Goal: Information Seeking & Learning: Learn about a topic

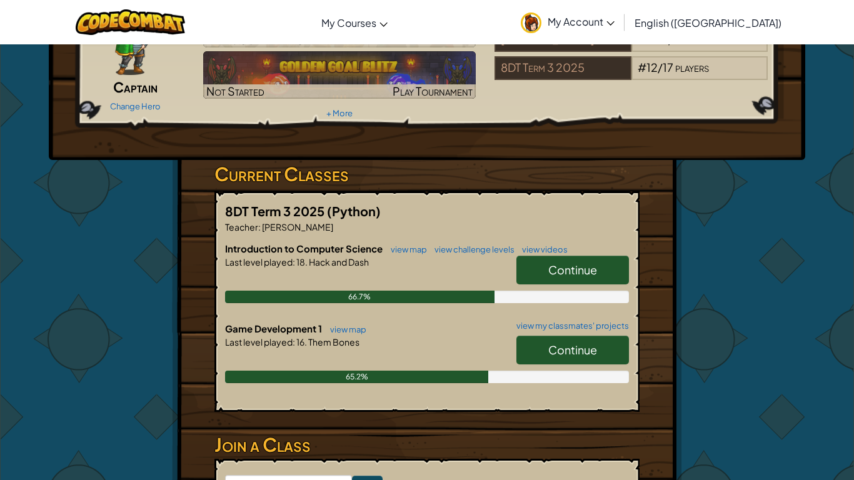
scroll to position [99, 0]
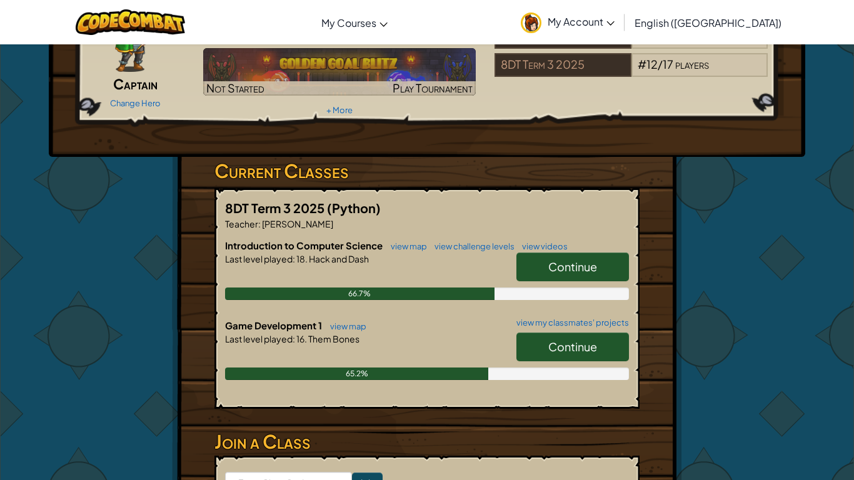
click at [539, 350] on link "Continue" at bounding box center [572, 347] width 113 height 29
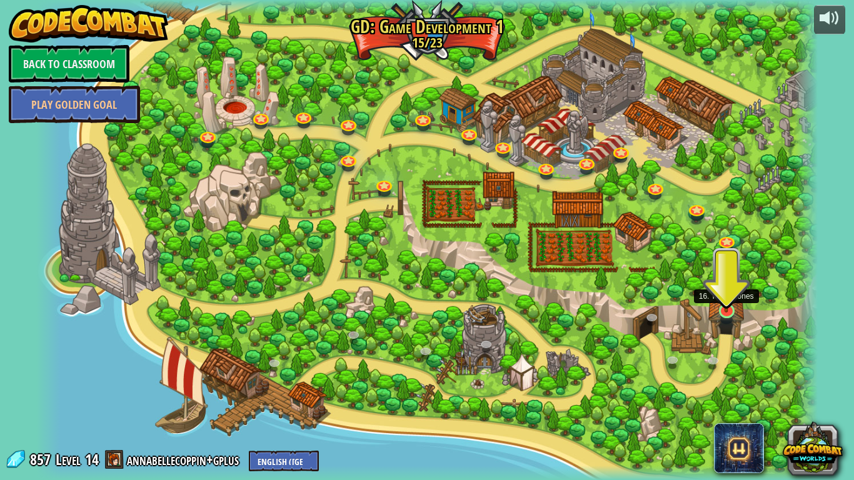
click at [720, 307] on img at bounding box center [727, 289] width 20 height 46
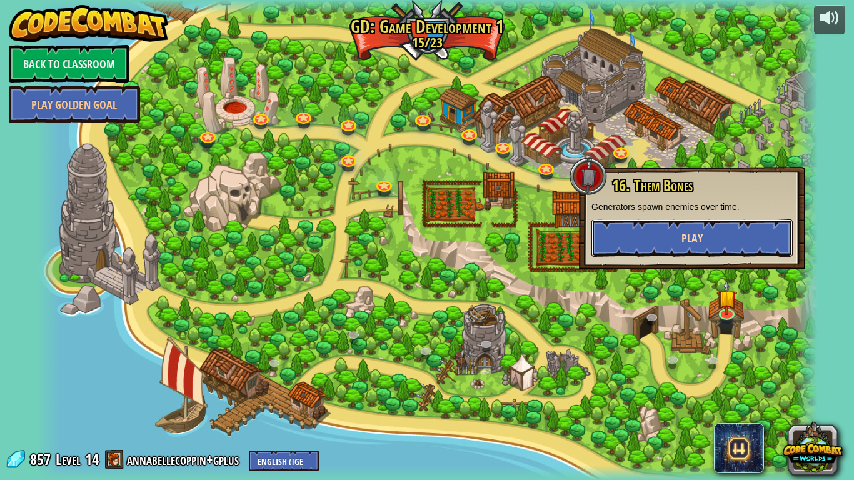
click at [721, 224] on button "Play" at bounding box center [691, 238] width 201 height 38
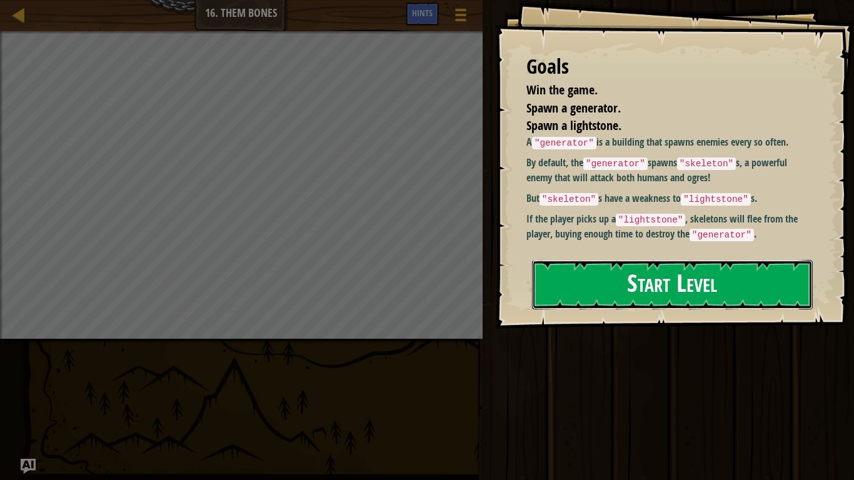
click at [699, 287] on button "Start Level" at bounding box center [672, 284] width 281 height 49
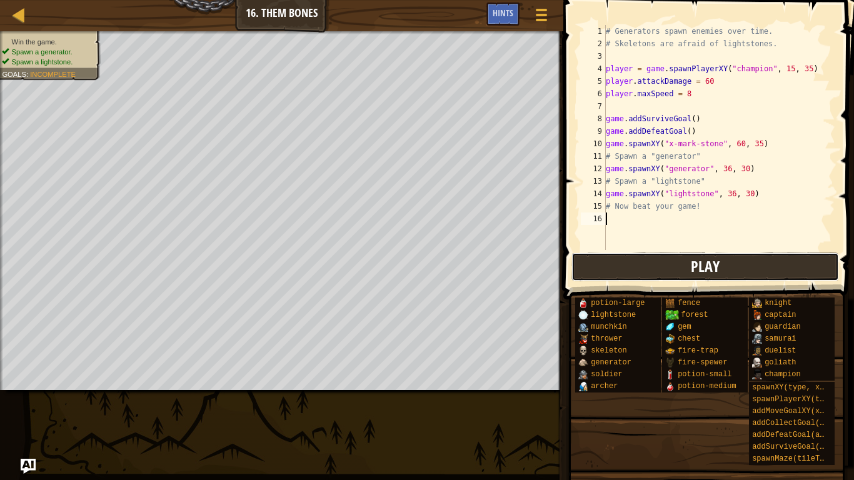
click at [705, 268] on span "Play" at bounding box center [705, 266] width 29 height 20
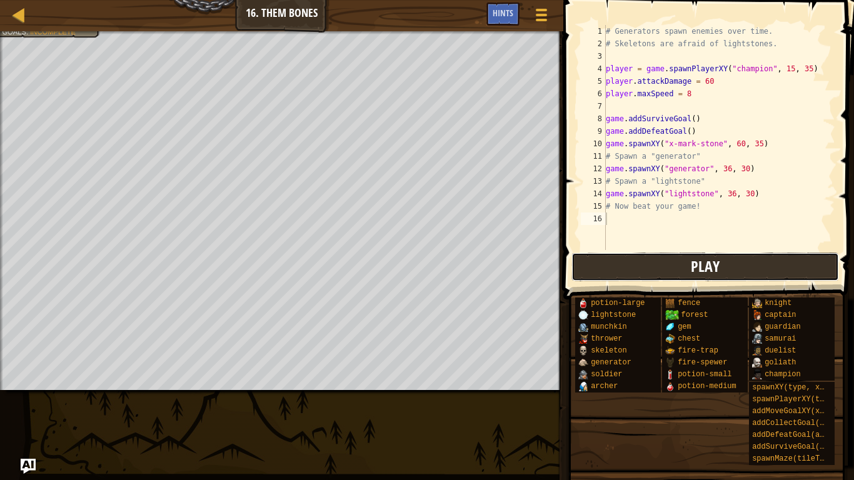
click at [698, 262] on span "Play" at bounding box center [705, 266] width 29 height 20
click at [688, 262] on button "Play" at bounding box center [705, 267] width 268 height 29
click at [645, 269] on button "Play" at bounding box center [705, 267] width 268 height 29
click at [600, 266] on button "Play" at bounding box center [705, 267] width 268 height 29
click at [694, 116] on div "# Generators spawn enemies over time. # Skeletons are afraid of lightstones. pl…" at bounding box center [719, 150] width 232 height 250
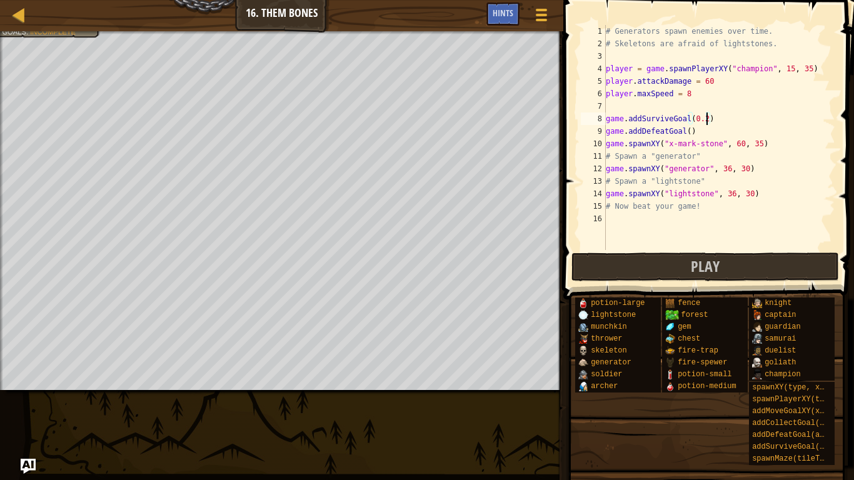
scroll to position [6, 14]
click at [688, 129] on div "# Generators spawn enemies over time. # Skeletons are afraid of lightstones. pl…" at bounding box center [719, 150] width 232 height 250
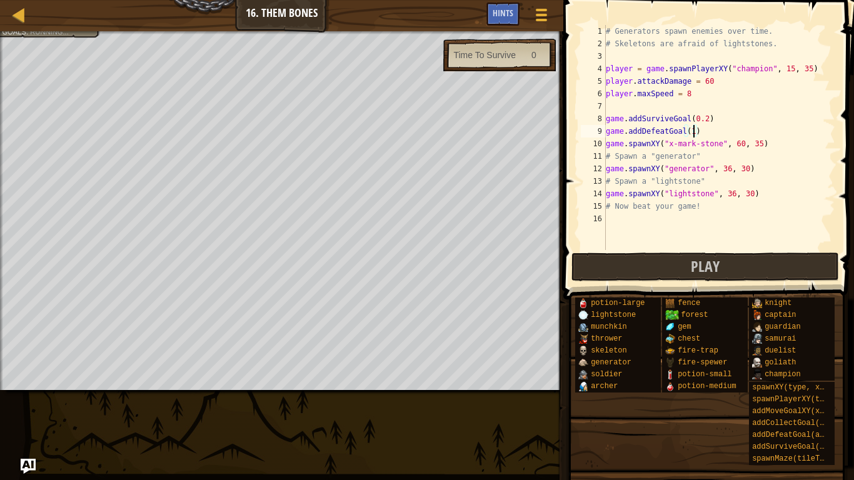
scroll to position [6, 13]
type textarea "game.addDefeatGoal(1)"
click at [667, 286] on span at bounding box center [707, 469] width 282 height 370
click at [671, 258] on button "Play" at bounding box center [705, 267] width 268 height 29
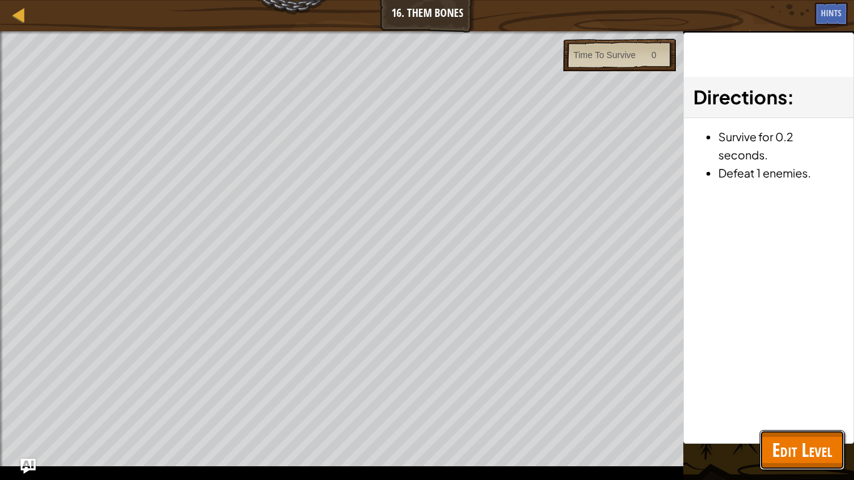
click at [795, 468] on button "Edit Level" at bounding box center [802, 450] width 85 height 40
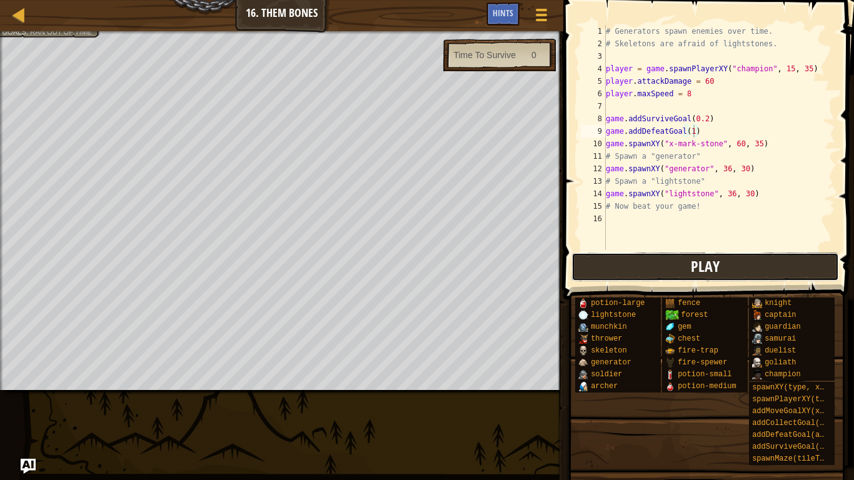
click at [690, 270] on button "Play" at bounding box center [705, 267] width 268 height 29
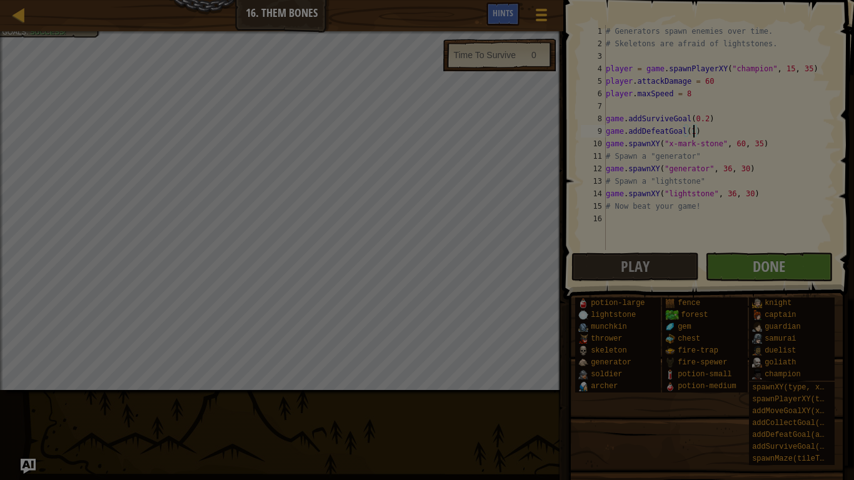
click at [0, 0] on div "Loading..." at bounding box center [0, 0] width 0 height 0
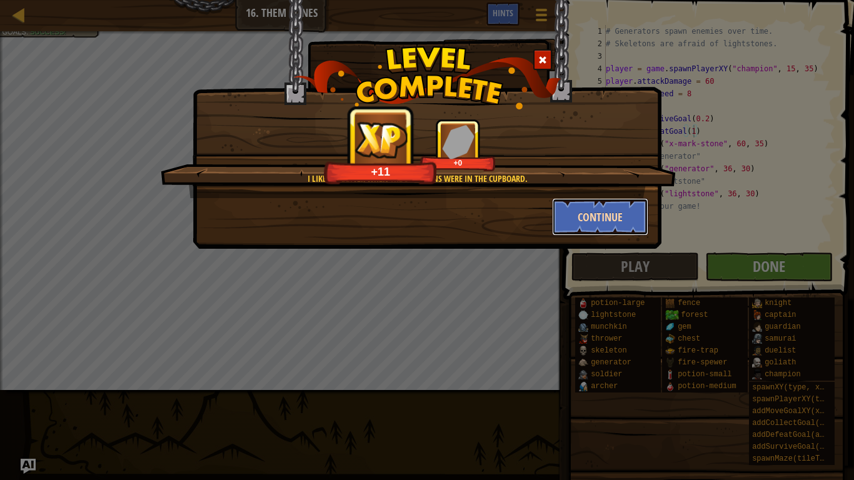
click at [596, 210] on button "Continue" at bounding box center [600, 217] width 97 height 38
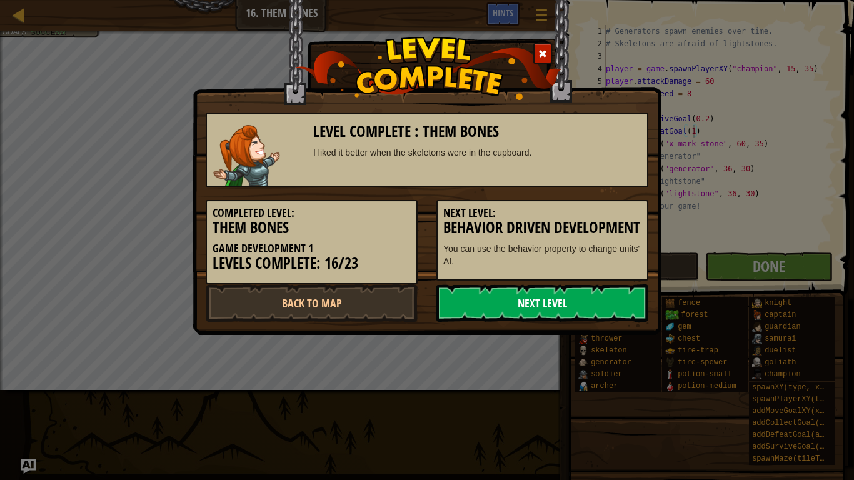
click at [558, 309] on link "Next Level" at bounding box center [542, 303] width 212 height 38
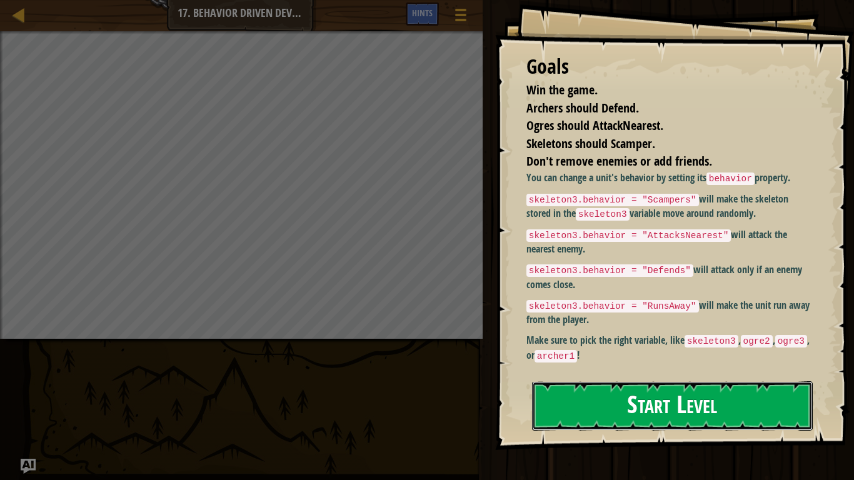
click at [626, 390] on button "Start Level" at bounding box center [672, 405] width 281 height 49
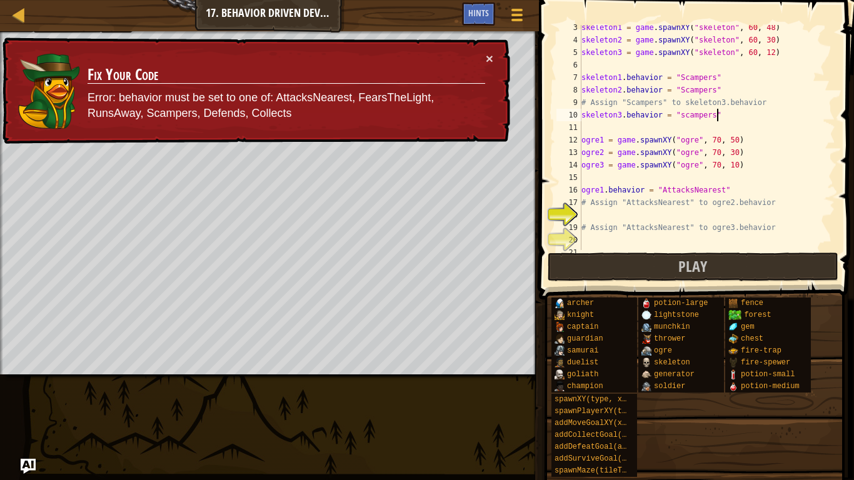
scroll to position [48, 0]
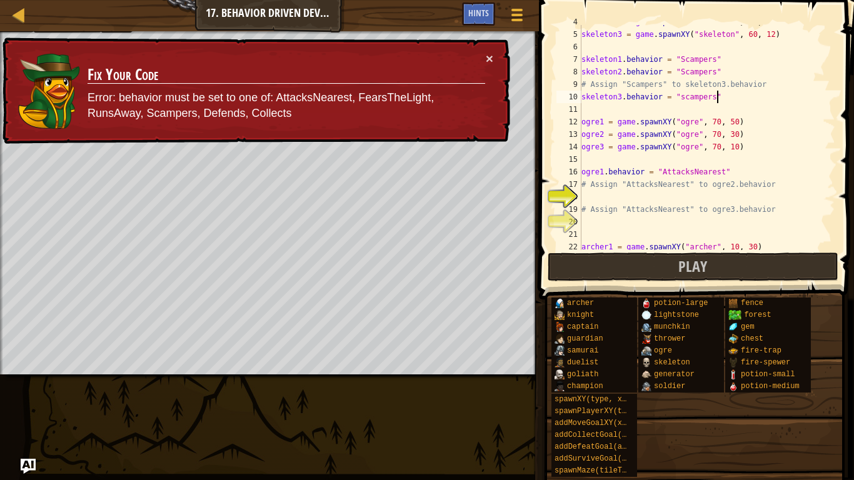
click at [608, 212] on div "skeleton2 = game . spawnXY ( "skeleton" , 60 , 30 ) skeleton3 = game . spawnXY …" at bounding box center [707, 141] width 256 height 250
type textarea "# Assign "AttacksNearest" to ogre3.behavior"
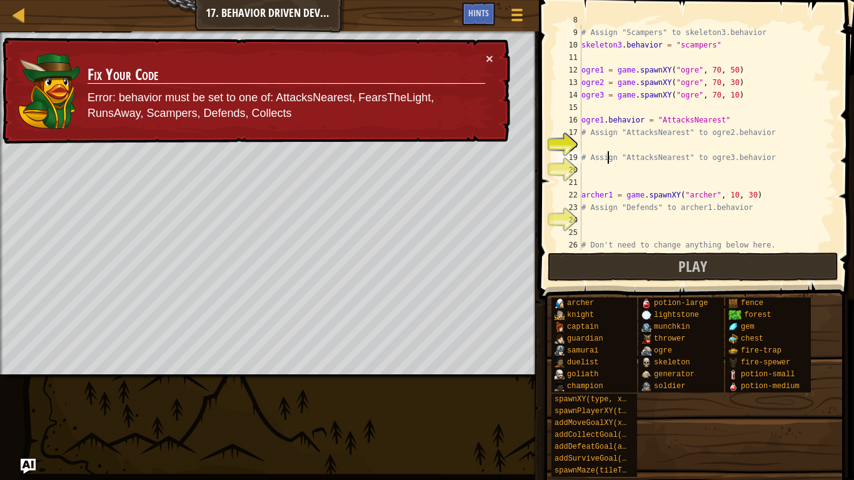
scroll to position [99, 0]
click at [591, 141] on div "skeleton2 . behavior = "Scampers" # Assign "Scampers" to skeleton3.behavior ske…" at bounding box center [707, 139] width 256 height 250
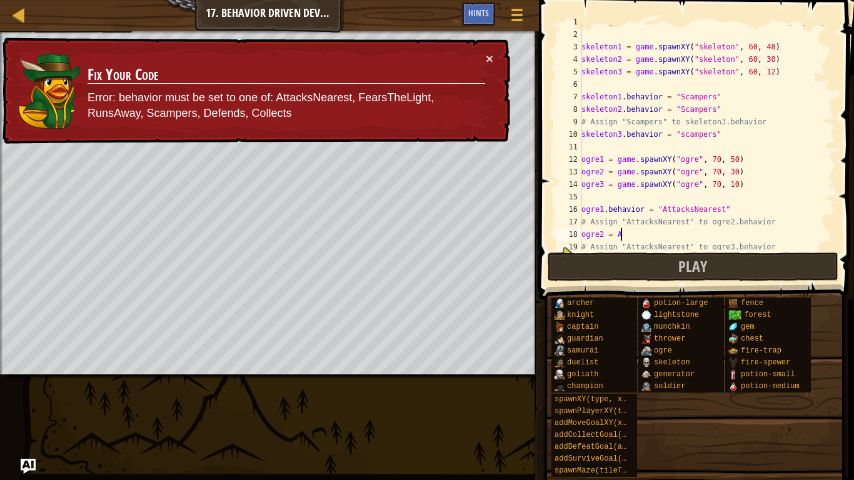
scroll to position [8, 0]
click at [683, 138] on div "# Assign behaviors to units with the behavior property. skeleton1 = game . spaw…" at bounding box center [707, 143] width 256 height 250
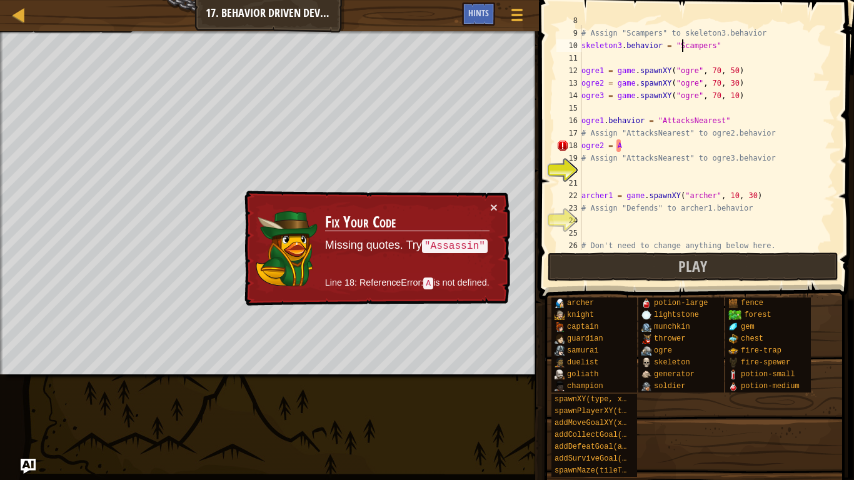
scroll to position [99, 0]
click at [623, 144] on div "skeleton2 . behavior = "Scampers" # Assign "Scampers" to skeleton3.behavior ske…" at bounding box center [707, 139] width 256 height 250
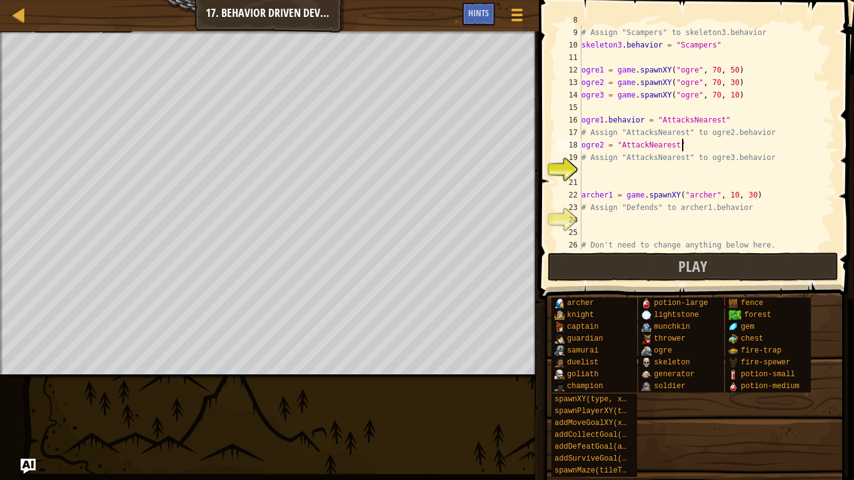
scroll to position [6, 14]
click at [584, 163] on div "skeleton2 . behavior = "Scampers" # Assign "Scampers" to skeleton3.behavior ske…" at bounding box center [707, 139] width 256 height 250
type textarea "# Assign "AttacksNearest" to ogre3.behavior"
click at [598, 185] on div "skeleton2 . behavior = "Scampers" # Assign "Scampers" to skeleton3.behavior ske…" at bounding box center [707, 139] width 256 height 250
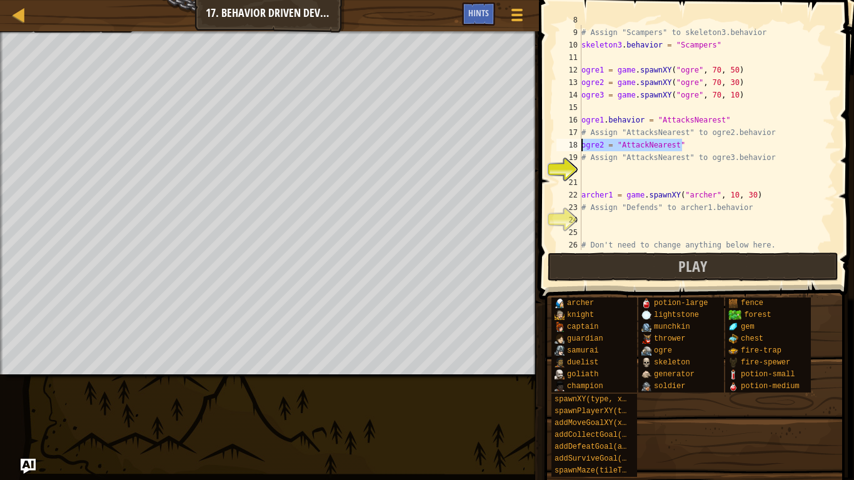
drag, startPoint x: 684, startPoint y: 145, endPoint x: 540, endPoint y: 147, distance: 143.8
click at [540, 147] on div "8 9 10 11 12 13 14 15 16 17 18 19 20 21 22 23 24 25 26 27 skeleton2 . behavior …" at bounding box center [694, 174] width 319 height 336
type textarea "ogre2 = "AttackNearest""
click at [593, 174] on div "skeleton2 . behavior = "Scampers" # Assign "Scampers" to skeleton3.behavior ske…" at bounding box center [707, 139] width 256 height 250
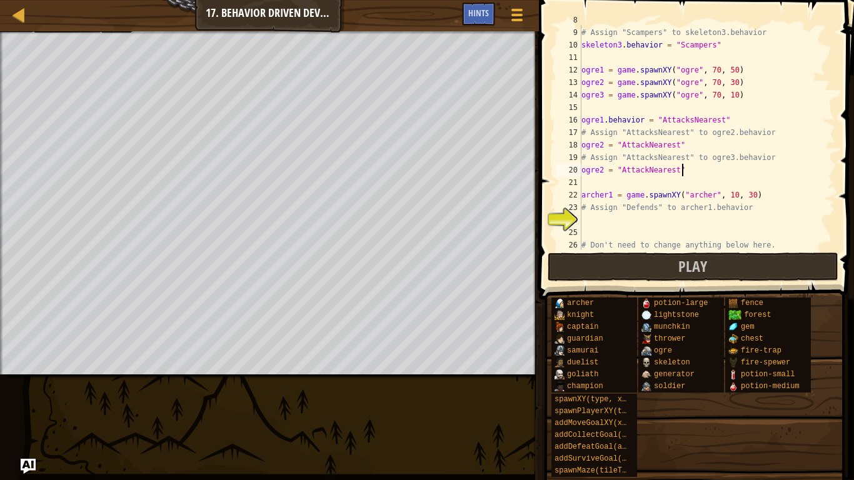
click at [601, 169] on div "skeleton2 . behavior = "Scampers" # Assign "Scampers" to skeleton3.behavior ske…" at bounding box center [707, 139] width 256 height 250
drag, startPoint x: 756, startPoint y: 194, endPoint x: 551, endPoint y: 196, distance: 204.5
click at [551, 196] on div "ogre3 = "AttackNearest" 8 9 10 11 12 13 14 15 16 17 18 19 20 21 22 23 24 25 26 …" at bounding box center [694, 174] width 319 height 336
type textarea "archer1 = game.spawnXY("archer", 10, 30)"
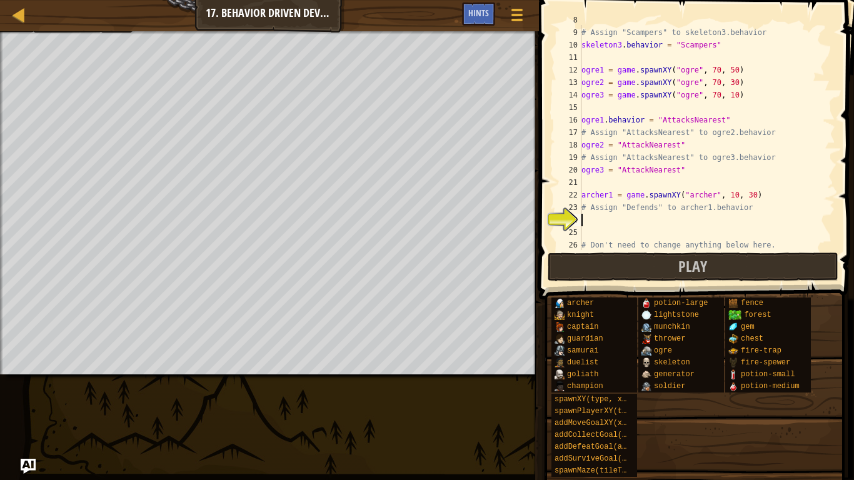
click at [598, 221] on div "skeleton2 . behavior = "Scampers" # Assign "Scampers" to skeleton3.behavior ske…" at bounding box center [707, 139] width 256 height 250
click at [610, 219] on div "skeleton2 . behavior = "Scampers" # Assign "Scampers" to skeleton3.behavior ske…" at bounding box center [707, 139] width 256 height 250
click at [611, 219] on div "skeleton2 . behavior = "Scampers" # Assign "Scampers" to skeleton3.behavior ske…" at bounding box center [707, 139] width 256 height 250
type textarea "archer2 = game.spawnXY("[PERSON_NAME]", 10, 30)"
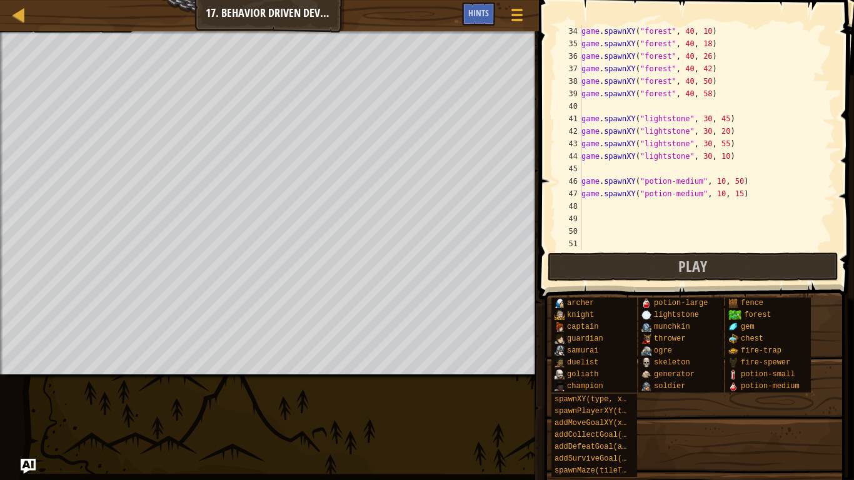
scroll to position [413, 0]
click at [633, 270] on button "Play" at bounding box center [693, 267] width 291 height 29
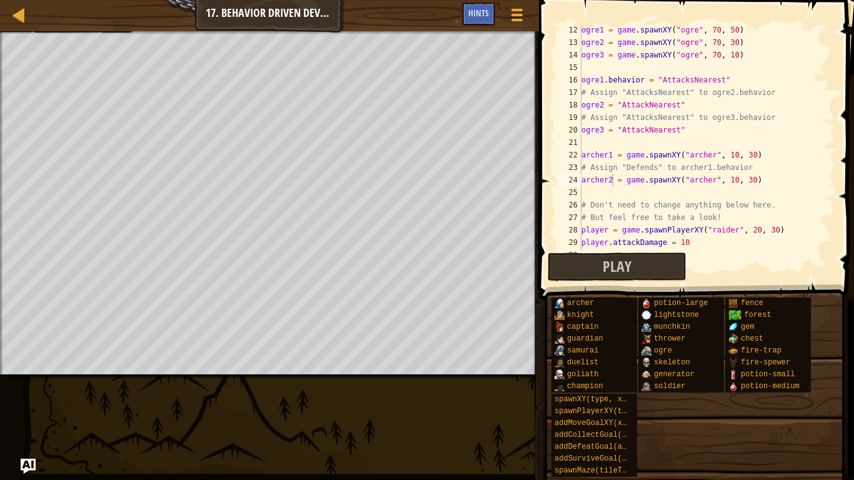
scroll to position [0, 0]
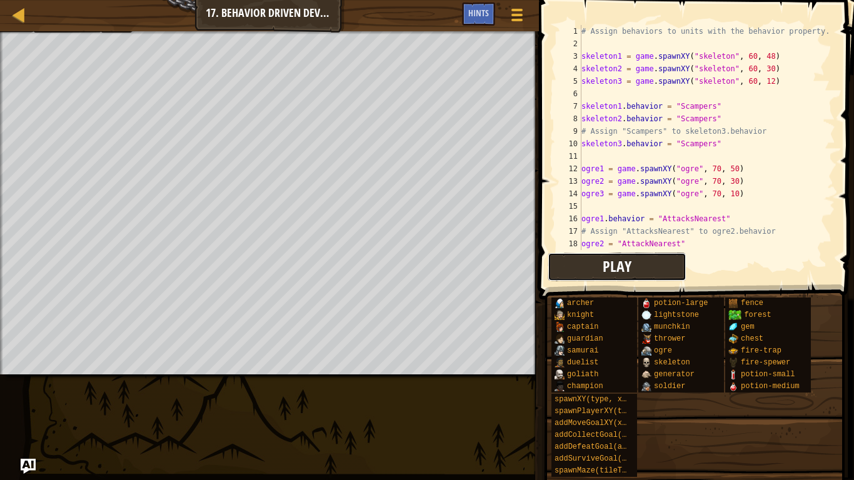
click at [634, 264] on button "Play" at bounding box center [617, 267] width 139 height 29
click at [638, 286] on span at bounding box center [694, 469] width 306 height 370
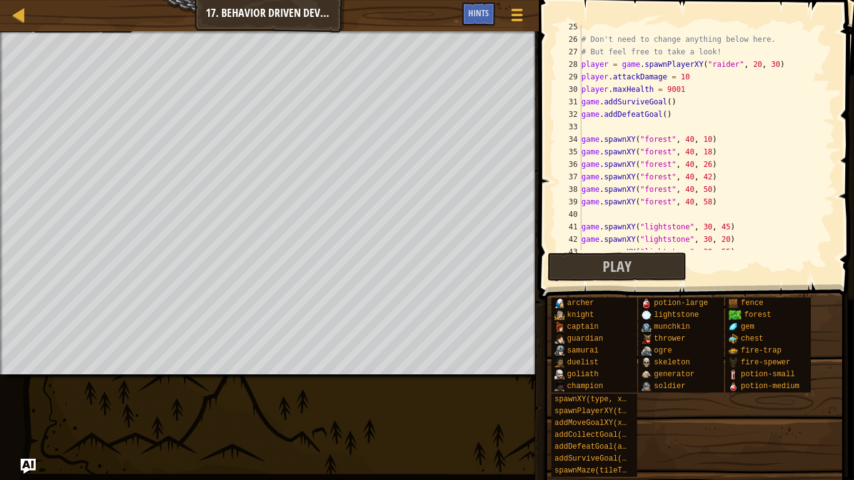
scroll to position [308, 0]
click at [515, 14] on span at bounding box center [517, 15] width 12 height 3
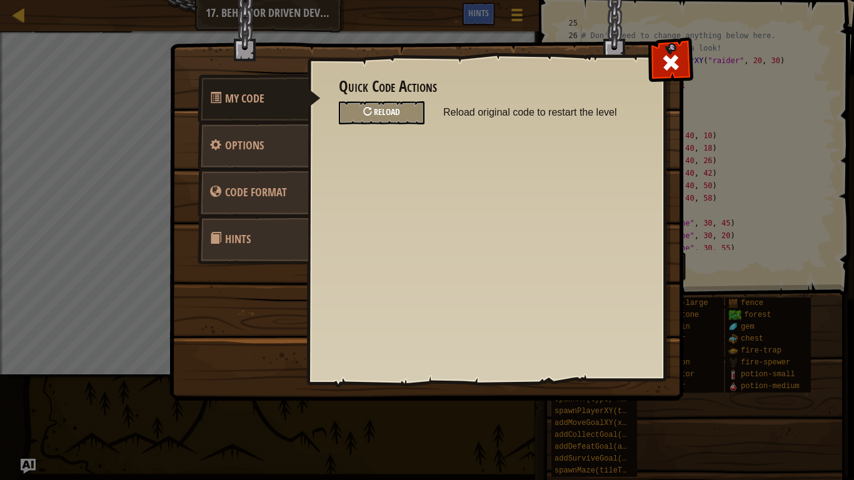
click at [399, 124] on div "Reload" at bounding box center [382, 112] width 86 height 23
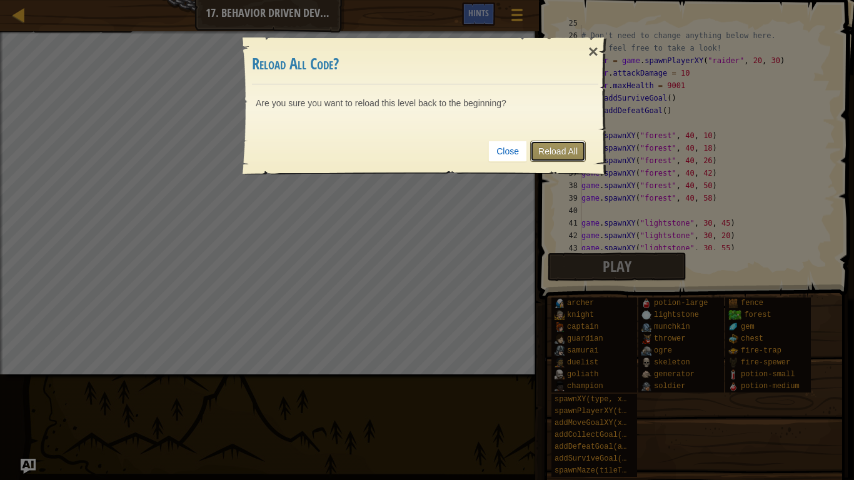
click at [570, 148] on link "Reload All" at bounding box center [558, 151] width 56 height 21
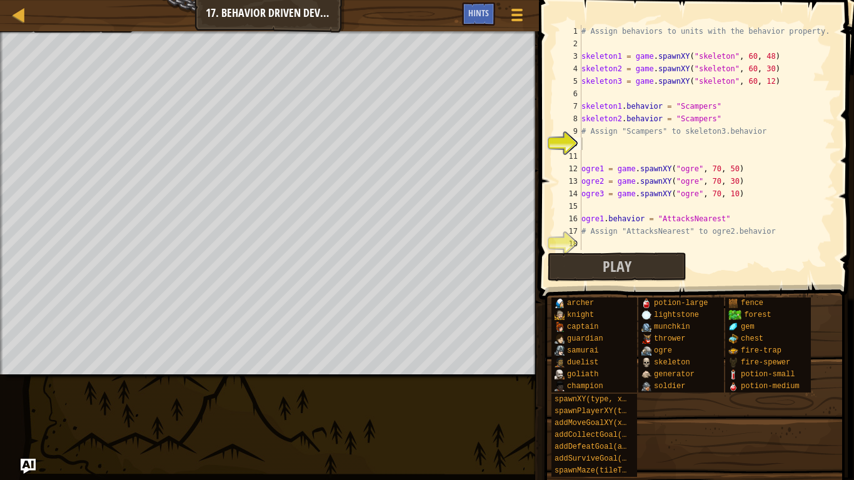
scroll to position [6, 0]
drag, startPoint x: 724, startPoint y: 116, endPoint x: 581, endPoint y: 116, distance: 142.6
click at [581, 116] on div "# Assign behaviors to units with the behavior property. skeleton1 = game . spaw…" at bounding box center [707, 150] width 256 height 250
type textarea "skeleton2.behavior = "Scampers""
click at [581, 144] on div "10" at bounding box center [568, 144] width 25 height 13
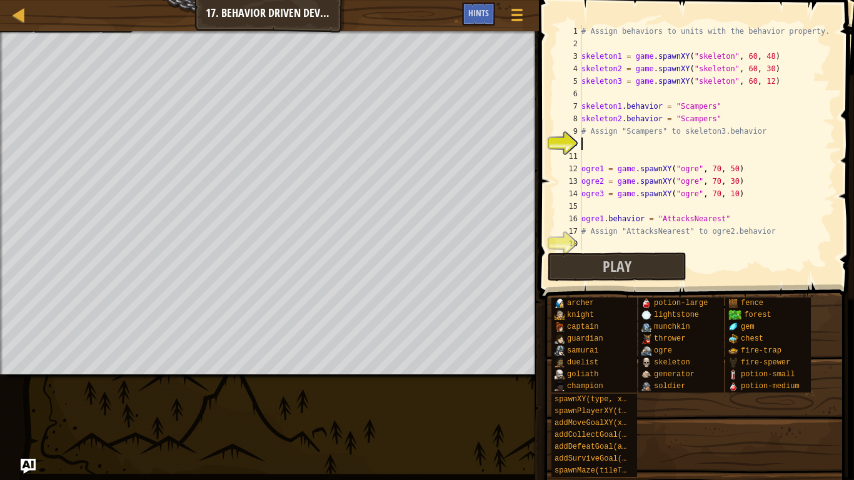
paste textarea "skeleton2.behavior = "Scampers""
click at [621, 146] on div "# Assign behaviors to units with the behavior property. skeleton1 = game . spaw…" at bounding box center [707, 150] width 256 height 250
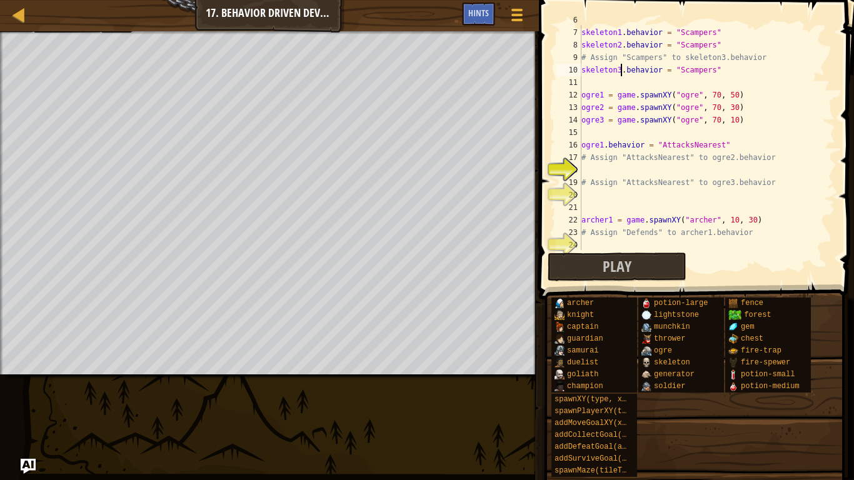
scroll to position [74, 0]
click at [480, 148] on div "Map Game Development 1 17. Behavior Driven Development Game Menu Done Hints 1 ה…" at bounding box center [427, 240] width 854 height 480
click at [581, 168] on div "18" at bounding box center [568, 170] width 25 height 13
type textarea "# Assign "AttacksNearest" to ogre3.behavior"
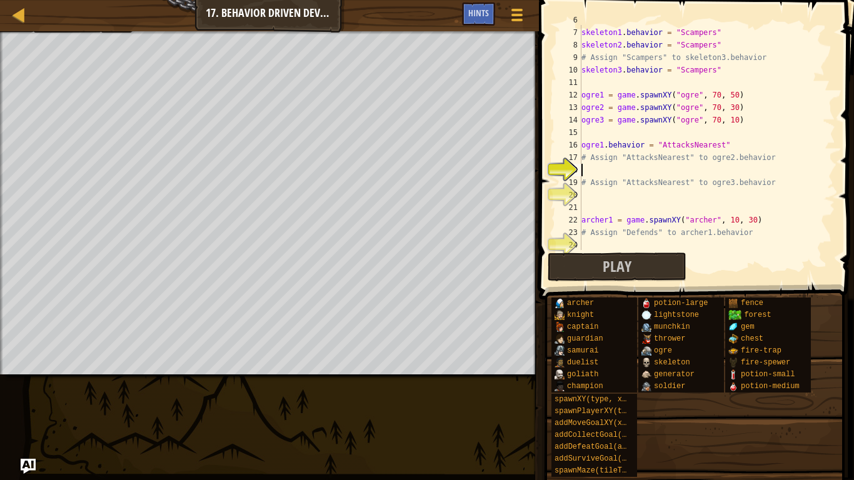
paste textarea "ogre1.behavior = "AttacksNearest""
click at [601, 172] on div "skeleton1 . behavior = "Scampers" skeleton2 . behavior = "Scampers" # Assign "S…" at bounding box center [707, 139] width 256 height 250
type textarea "ogre2.behavior = "AttacksNearest""
click at [597, 194] on div "skeleton1 . behavior = "Scampers" skeleton2 . behavior = "Scampers" # Assign "S…" at bounding box center [707, 139] width 256 height 250
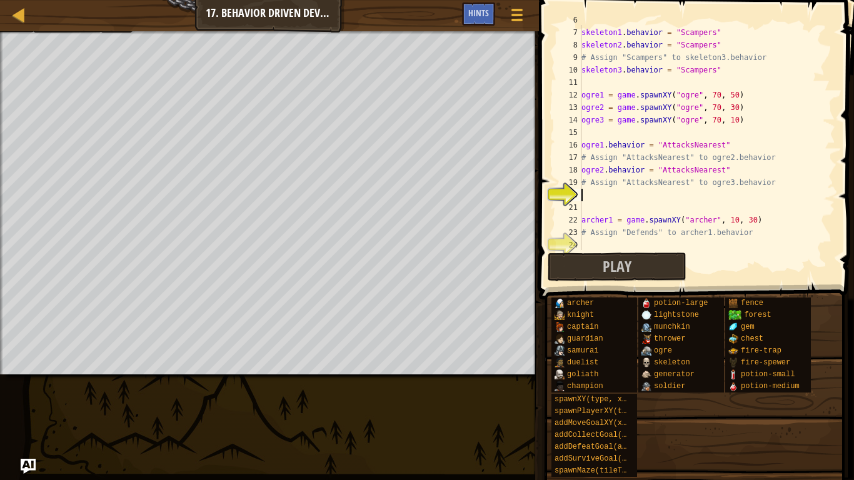
scroll to position [6, 0]
paste textarea "ogre1.behavior = "AttacksNearest""
click at [602, 194] on div "skeleton1 . behavior = "Scampers" skeleton2 . behavior = "Scampers" # Assign "S…" at bounding box center [707, 139] width 256 height 250
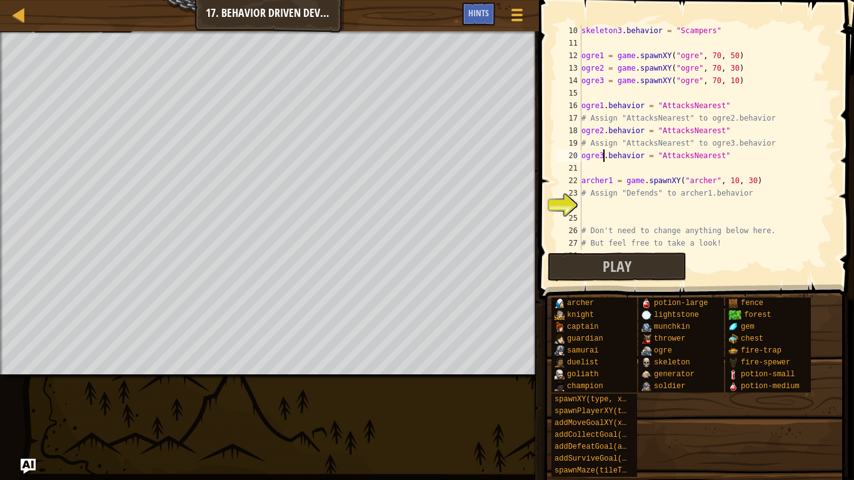
scroll to position [118, 0]
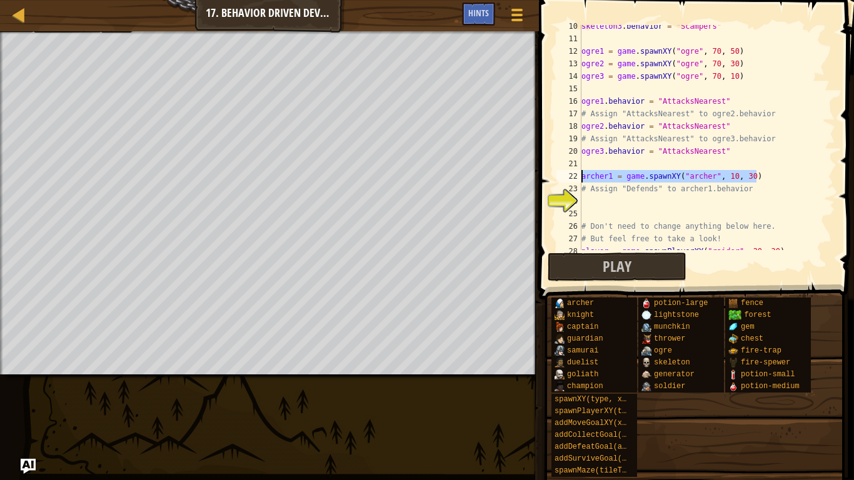
drag, startPoint x: 757, startPoint y: 176, endPoint x: 553, endPoint y: 178, distance: 204.5
click at [553, 178] on div "ogre3.behavior = "AttacksNearest" 10 11 12 13 14 15 16 17 18 19 20 21 22 23 24 …" at bounding box center [694, 174] width 319 height 336
type textarea "archer1 = game.spawnXY("archer", 10, 30)"
click at [635, 203] on div "skeleton3 . behavior = "Scampers" ogre1 = game . spawnXY ( "ogre" , 70 , 50 ) o…" at bounding box center [707, 145] width 256 height 250
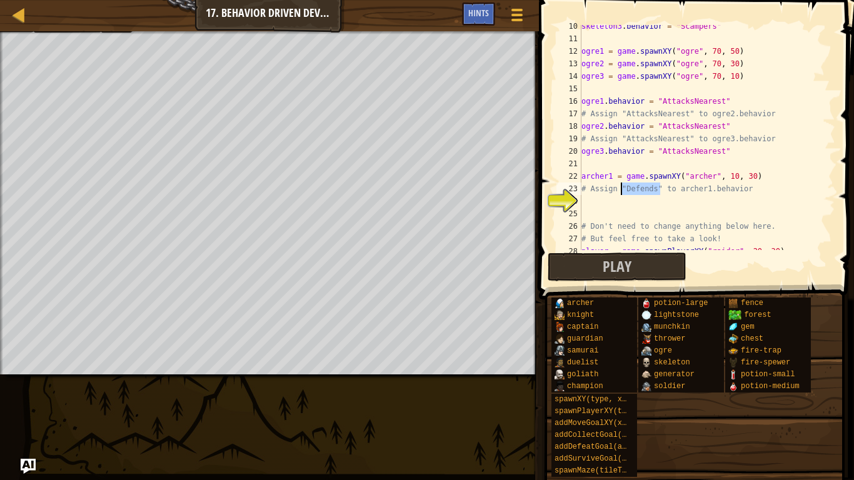
drag, startPoint x: 662, startPoint y: 186, endPoint x: 621, endPoint y: 188, distance: 41.3
click at [621, 188] on div "skeleton3 . behavior = "Scampers" ogre1 = game . spawnXY ( "ogre" , 70 , 50 ) o…" at bounding box center [707, 145] width 256 height 250
click at [748, 179] on div "skeleton3 . behavior = "Scampers" ogre1 = game . spawnXY ( "ogre" , 70 , 50 ) o…" at bounding box center [707, 145] width 256 height 250
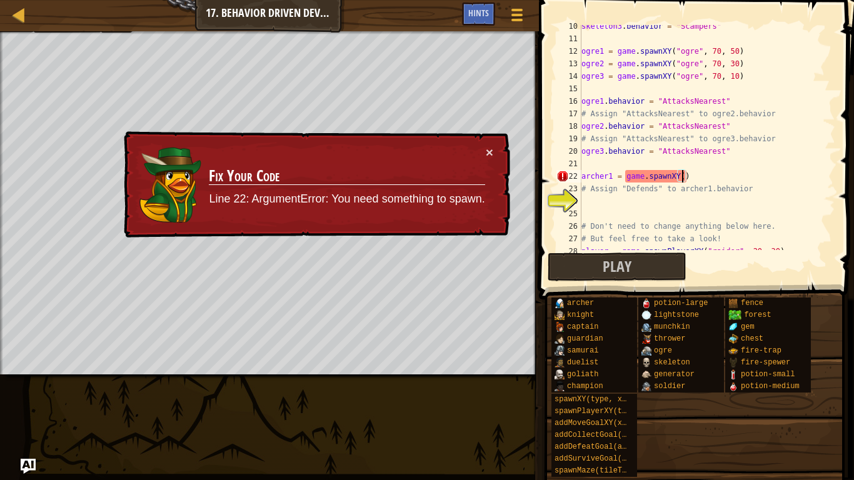
paste textarea ""Defends""
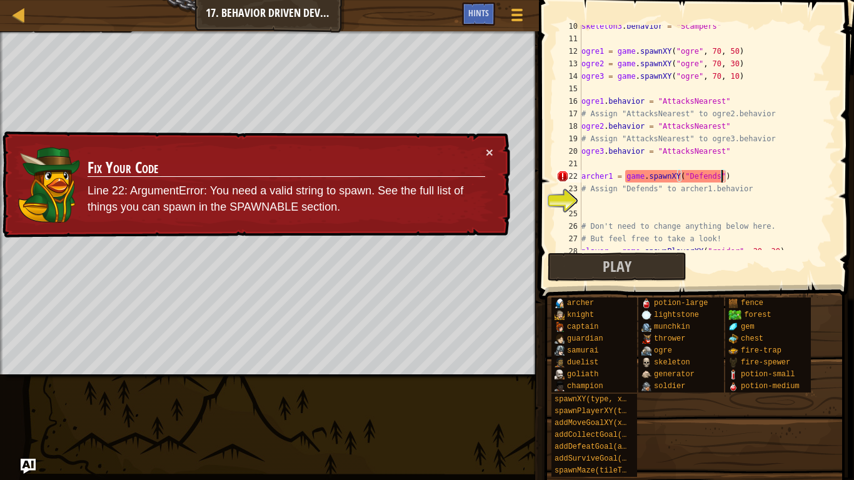
click at [683, 177] on div "skeleton3 . behavior = "Scampers" ogre1 = game . spawnXY ( "ogre" , 70 , 50 ) o…" at bounding box center [707, 145] width 256 height 250
click at [727, 179] on div "skeleton3 . behavior = "Scampers" ogre1 = game . spawnXY ( "ogre" , 70 , 50 ) o…" at bounding box center [707, 145] width 256 height 250
type textarea "archer1 = game.spawnXY( "Defends")"
click at [518, 10] on span at bounding box center [517, 9] width 12 height 3
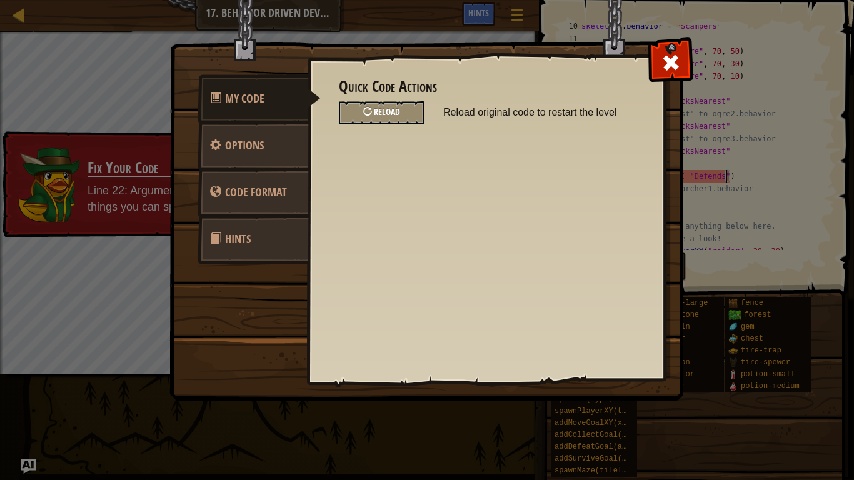
click at [410, 112] on div "Reload" at bounding box center [382, 112] width 86 height 23
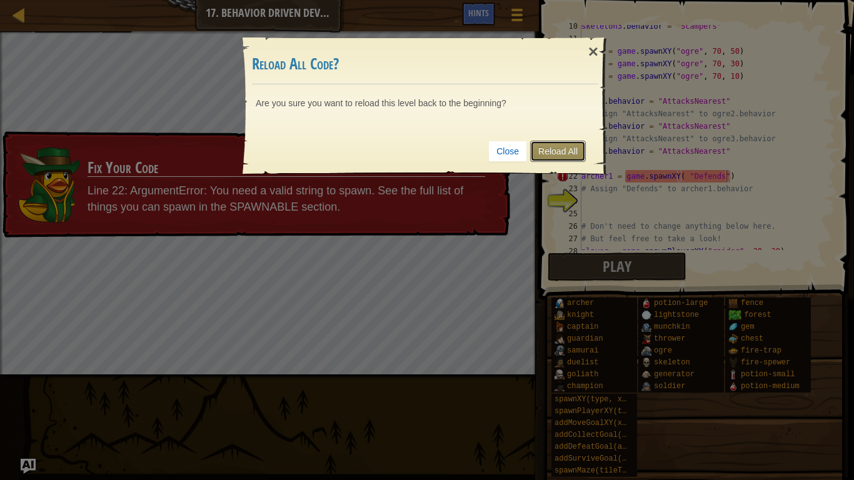
click at [563, 153] on link "Reload All" at bounding box center [558, 151] width 56 height 21
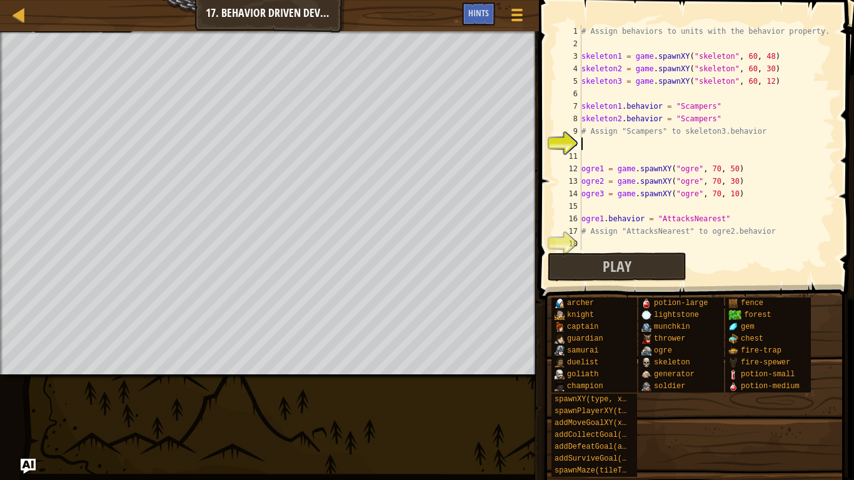
scroll to position [6, 0]
drag, startPoint x: 725, startPoint y: 109, endPoint x: 576, endPoint y: 109, distance: 148.8
click at [576, 109] on div "1 2 3 4 5 6 7 8 9 10 11 12 13 14 15 16 17 18 19 # Assign behaviors to units wit…" at bounding box center [694, 137] width 281 height 225
type textarea "skeleton1.behavior = "Scampers""
click at [601, 138] on div "# Assign behaviors to units with the behavior property. skeleton1 = game . spaw…" at bounding box center [707, 150] width 256 height 250
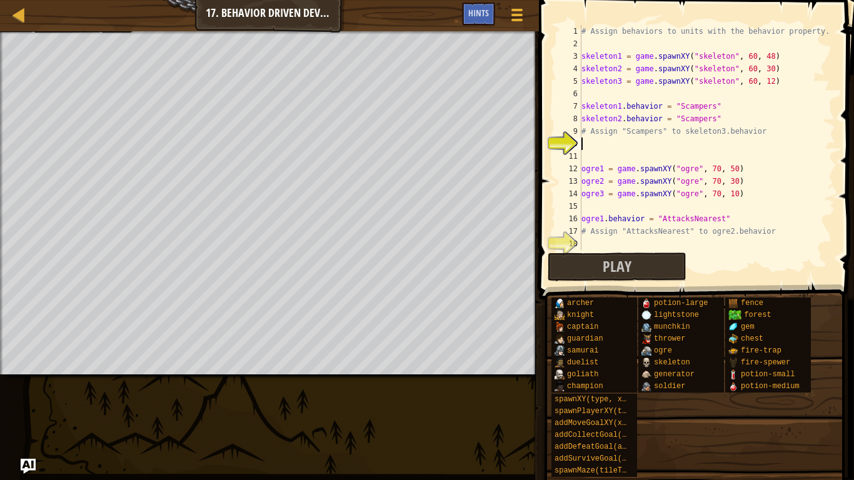
paste textarea "skeleton1.behavior = "Scampers""
click at [621, 142] on div "# Assign behaviors to units with the behavior property. skeleton1 = game . spaw…" at bounding box center [707, 150] width 256 height 250
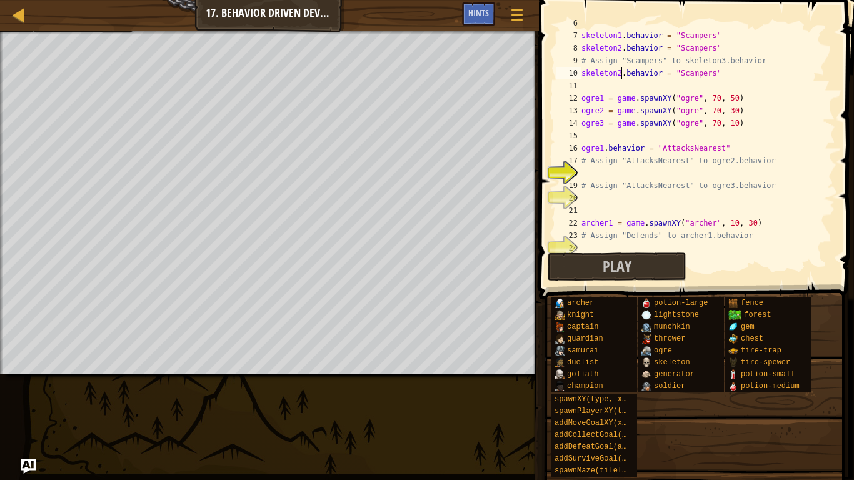
scroll to position [84, 0]
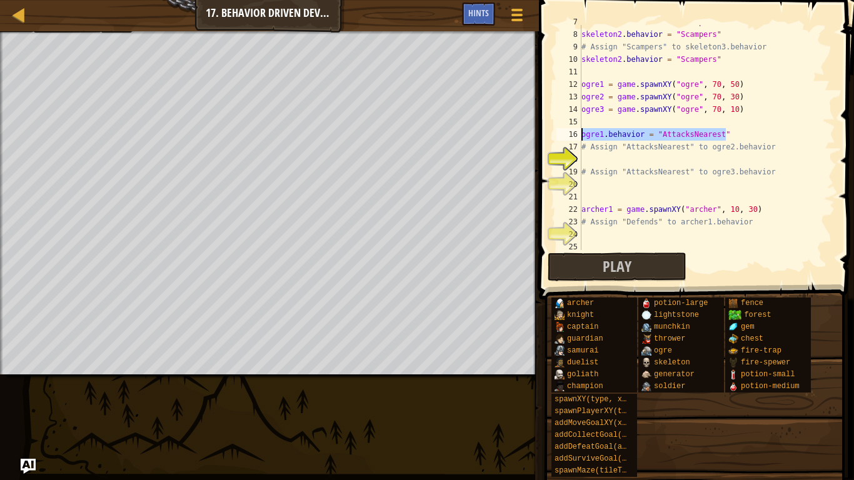
drag, startPoint x: 730, startPoint y: 135, endPoint x: 573, endPoint y: 137, distance: 156.9
click at [573, 137] on div "skeleton2.behavior = "Scampers" 7 8 9 10 11 12 13 14 15 16 17 18 19 20 21 22 23…" at bounding box center [694, 137] width 281 height 225
type textarea "ogre1.behavior = "AttacksNearest""
click at [583, 153] on div "skeleton1 . behavior = "Scampers" skeleton2 . behavior = "Scampers" # Assign "S…" at bounding box center [707, 141] width 256 height 250
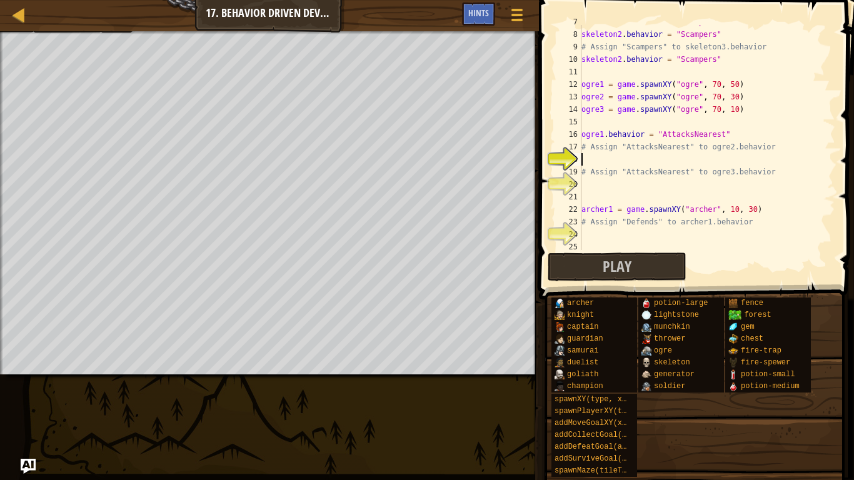
paste textarea "ogre1.behavior = "AttacksNearest""
click at [603, 159] on div "skeleton1 . behavior = "Scampers" skeleton2 . behavior = "Scampers" # Assign "S…" at bounding box center [707, 141] width 256 height 250
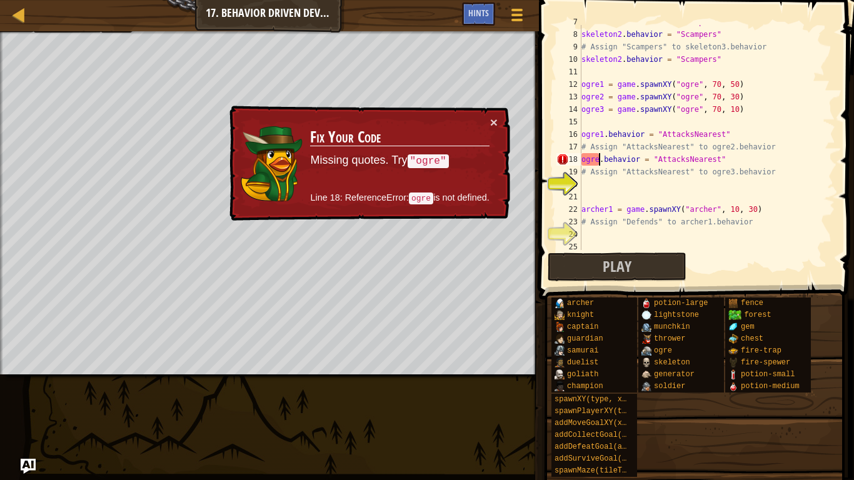
type textarea "ogre2.behavior = "AttacksNearest""
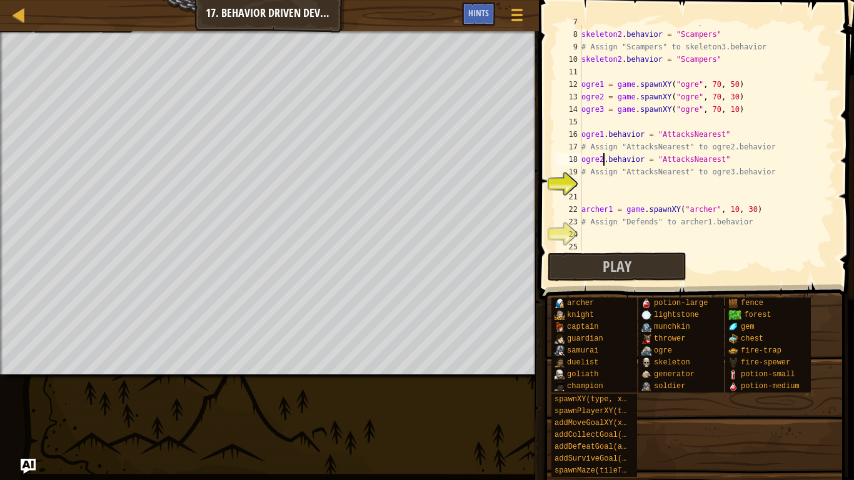
scroll to position [6, 3]
click at [598, 184] on div "skeleton1 . behavior = "Scampers" skeleton2 . behavior = "Scampers" # Assign "S…" at bounding box center [707, 141] width 256 height 250
paste textarea "ogre1.behavior = "AttacksNearest""
click at [604, 184] on div "skeleton1 . behavior = "Scampers" skeleton2 . behavior = "Scampers" # Assign "S…" at bounding box center [707, 141] width 256 height 250
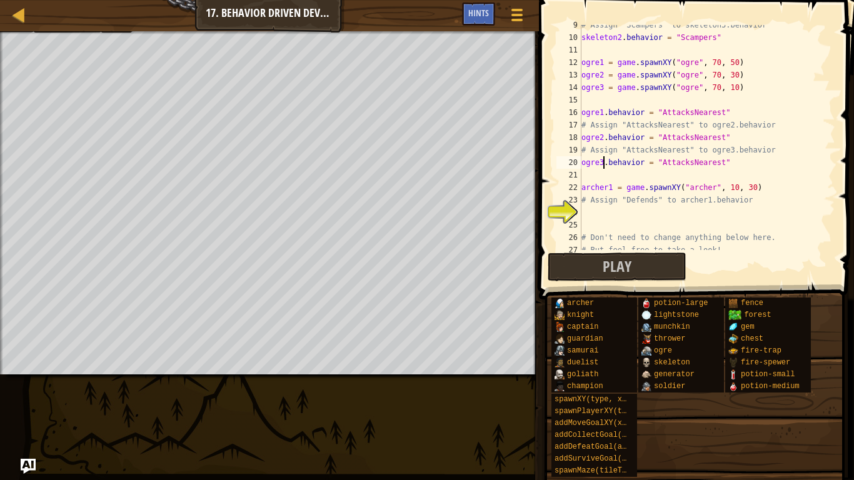
scroll to position [108, 0]
drag, startPoint x: 767, startPoint y: 184, endPoint x: 538, endPoint y: 187, distance: 229.5
click at [538, 187] on div "ogre3.behavior = "AttacksNearest" 9 10 11 12 13 14 15 16 17 18 19 20 21 22 23 2…" at bounding box center [694, 174] width 319 height 336
type textarea "archer1 = game.spawnXY("archer", 10, 30)"
click at [596, 211] on div "# Assign "Scampers" to skeleton3.behavior skeleton2 . behavior = "Scampers" ogr…" at bounding box center [707, 143] width 256 height 250
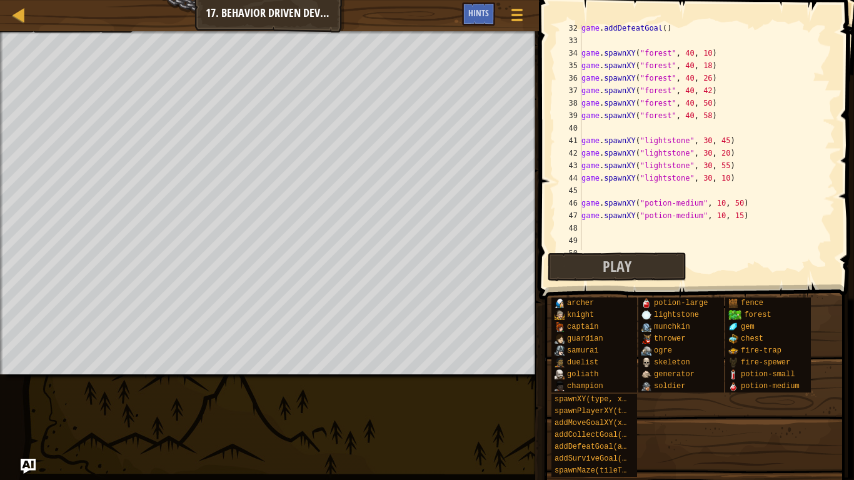
scroll to position [413, 0]
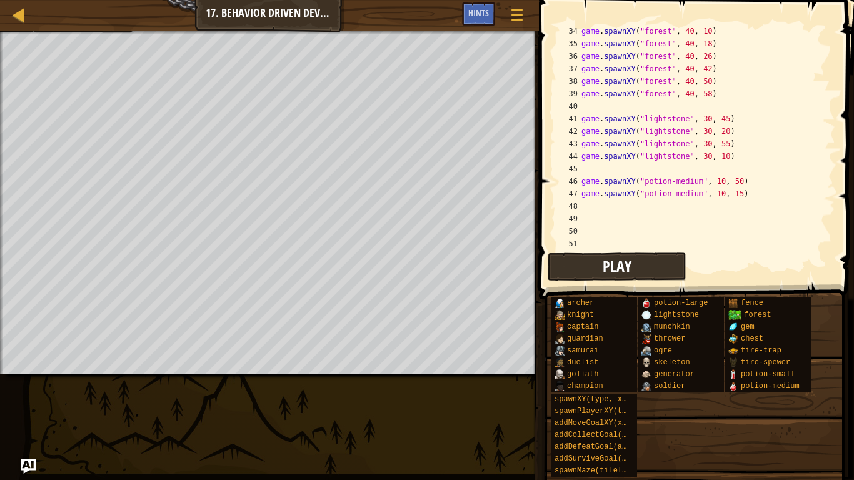
type textarea "archer1 = "Defends""
click at [622, 266] on span "Play" at bounding box center [617, 266] width 29 height 20
